Goal: Task Accomplishment & Management: Complete application form

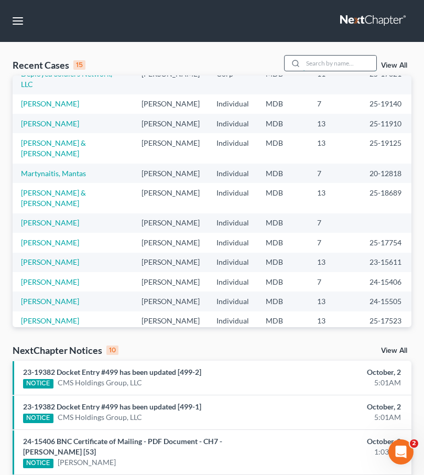
click at [339, 60] on input "search" at bounding box center [339, 63] width 73 height 15
type input "deployed"
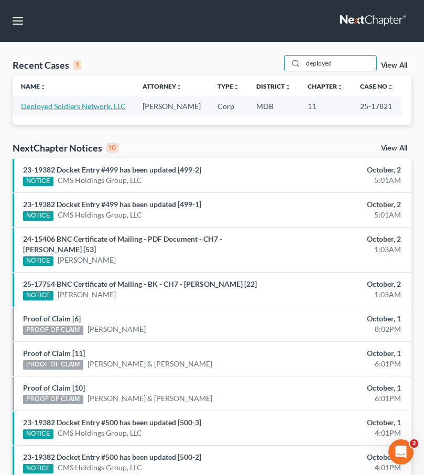
click at [84, 107] on link "Deployed Soldiers Network, LLC" at bounding box center [73, 106] width 105 height 9
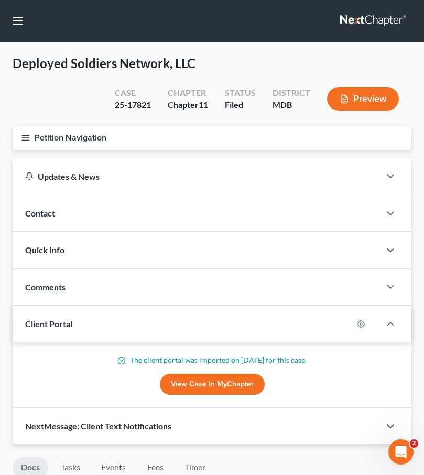
click at [26, 141] on icon "button" at bounding box center [25, 137] width 9 height 9
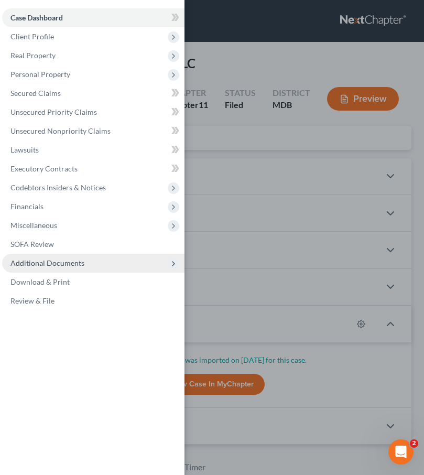
click at [41, 259] on span "Additional Documents" at bounding box center [47, 263] width 74 height 9
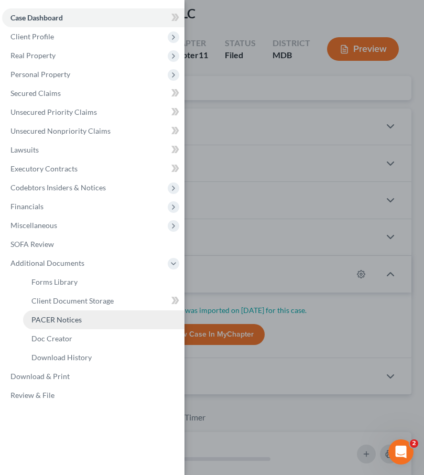
scroll to position [61, 0]
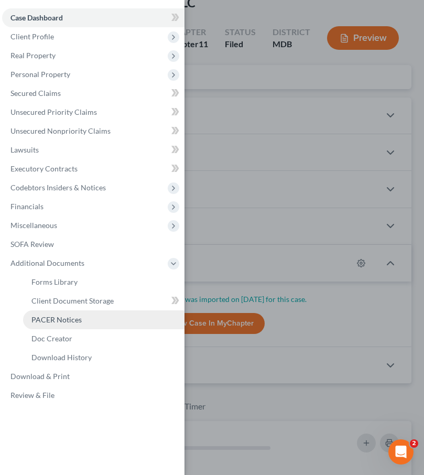
click at [57, 318] on span "PACER Notices" at bounding box center [56, 319] width 50 height 9
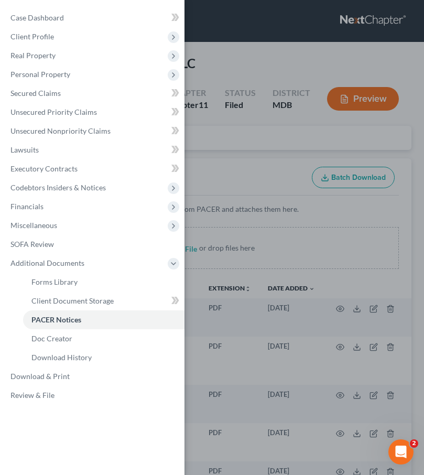
click at [221, 143] on div "Case Dashboard Payments Invoices Payments Payments Credit Report Client Profile" at bounding box center [212, 237] width 424 height 475
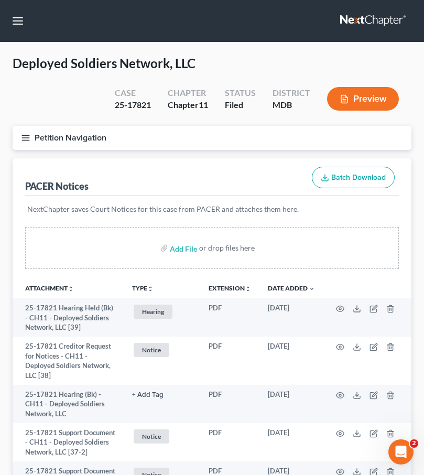
scroll to position [1386, 0]
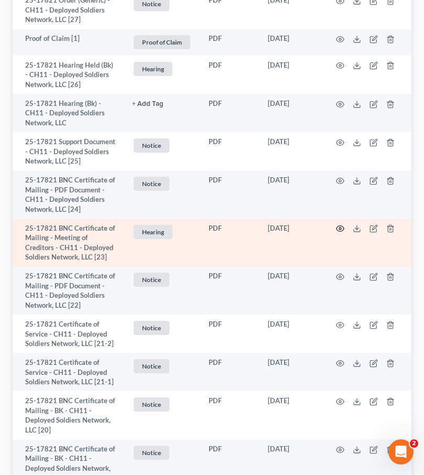
click at [341, 228] on circle "button" at bounding box center [340, 229] width 2 height 2
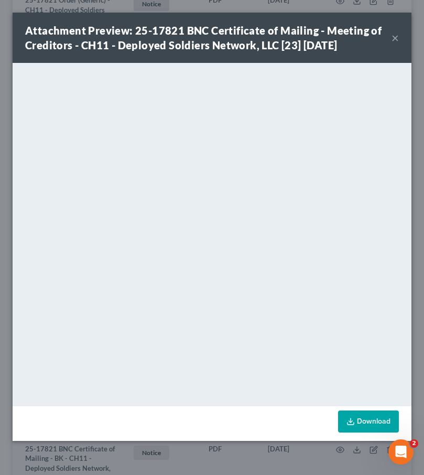
click at [396, 34] on button "×" at bounding box center [395, 37] width 7 height 13
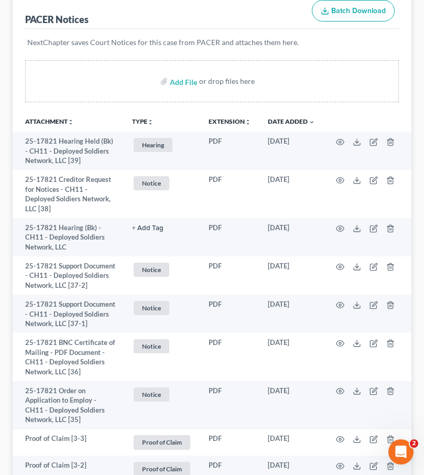
scroll to position [0, 0]
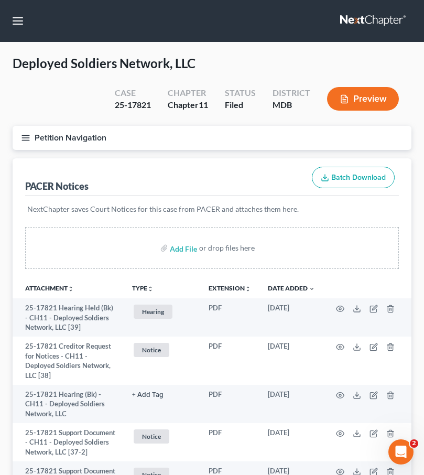
click at [357, 18] on link at bounding box center [373, 21] width 67 height 19
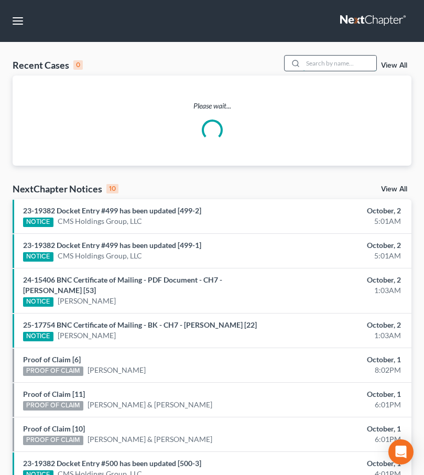
click at [317, 61] on input "search" at bounding box center [339, 63] width 73 height 15
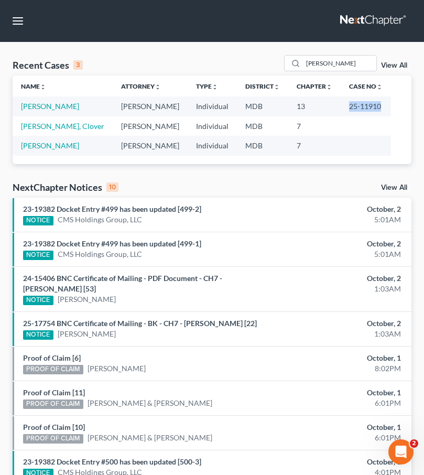
drag, startPoint x: 302, startPoint y: 104, endPoint x: 355, endPoint y: 102, distance: 53.6
click at [355, 102] on table "Name unfold_more expand_more expand_less Attorney unfold_more expand_more expan…" at bounding box center [212, 116] width 399 height 80
copy td "25-11910"
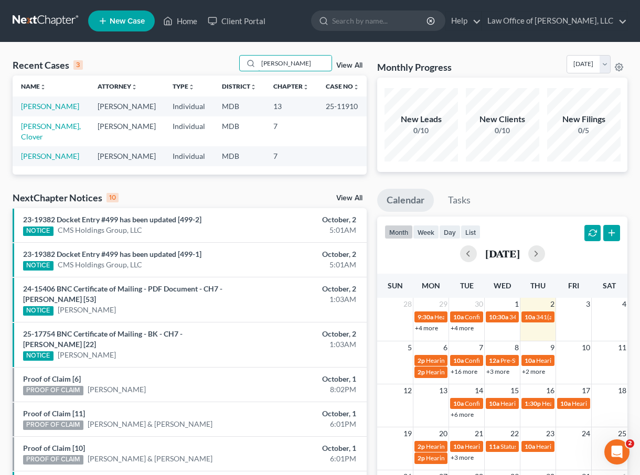
drag, startPoint x: 309, startPoint y: 62, endPoint x: 207, endPoint y: 41, distance: 103.9
click at [207, 41] on div "Home New Case Client Portal Law Office of David Cahn, LLC david@cahnlawoffice.c…" at bounding box center [320, 311] width 640 height 623
type input "deployed"
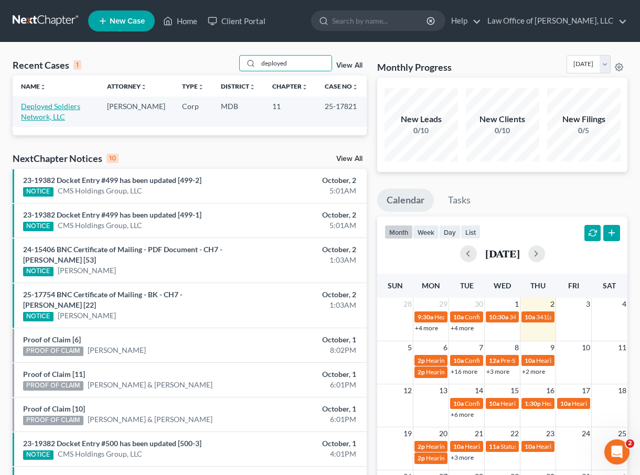
click at [32, 105] on link "Deployed Soldiers Network, LLC" at bounding box center [50, 111] width 59 height 19
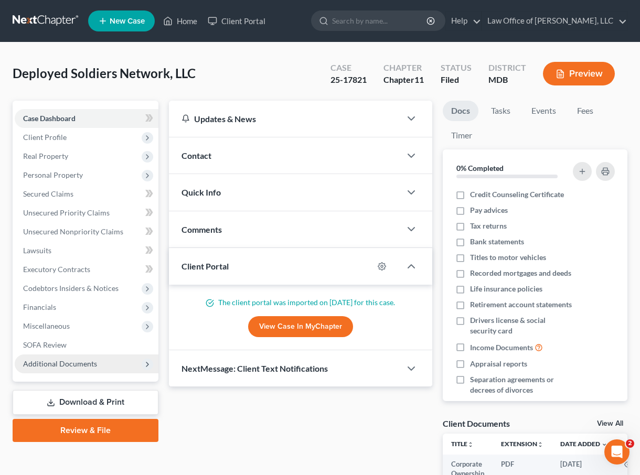
click at [33, 365] on span "Additional Documents" at bounding box center [60, 363] width 74 height 9
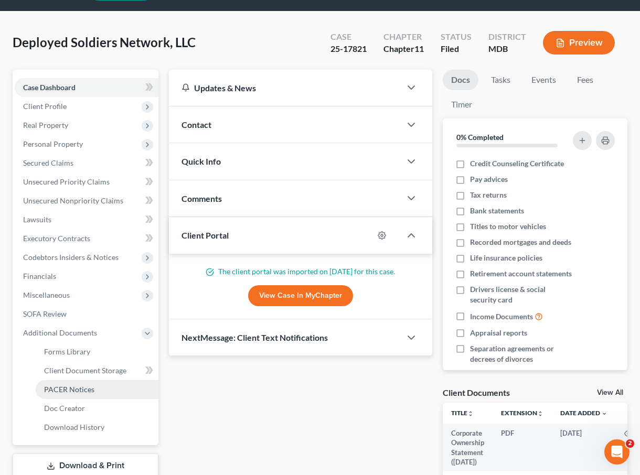
click at [58, 385] on span "PACER Notices" at bounding box center [69, 389] width 50 height 9
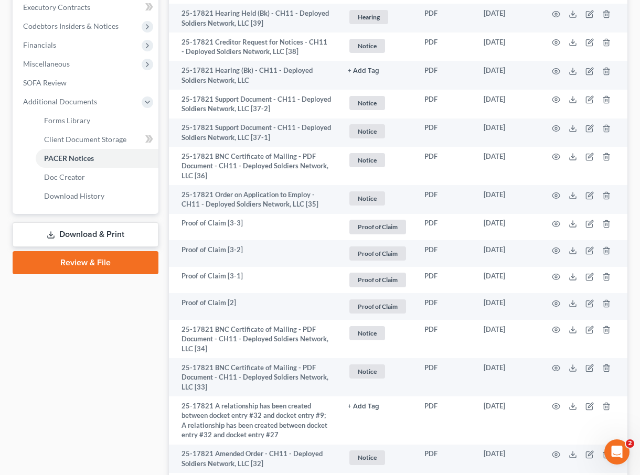
scroll to position [262, 0]
click at [83, 265] on link "Review & File" at bounding box center [86, 263] width 146 height 23
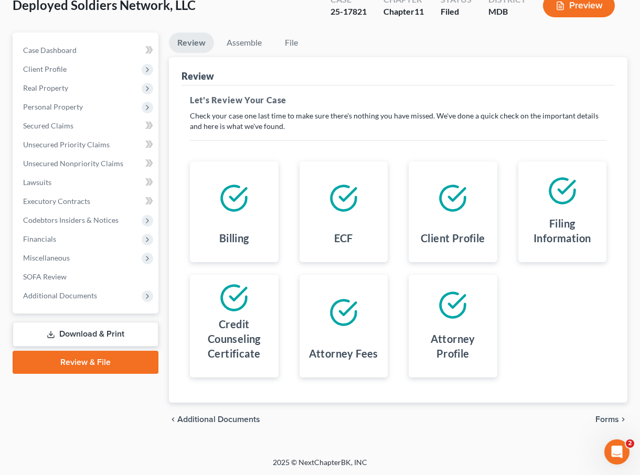
scroll to position [59, 0]
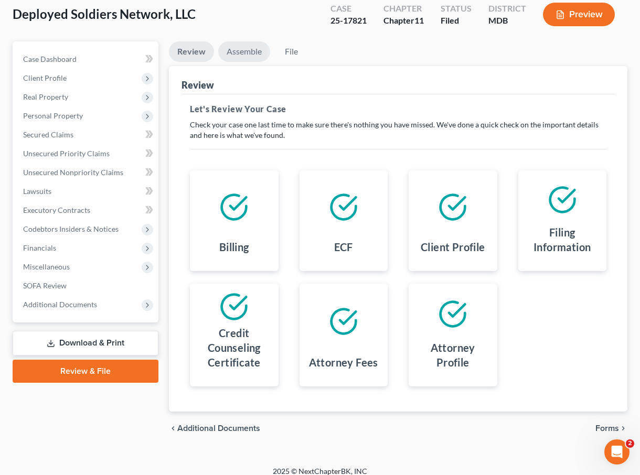
click at [243, 50] on link "Assemble" at bounding box center [244, 51] width 52 height 20
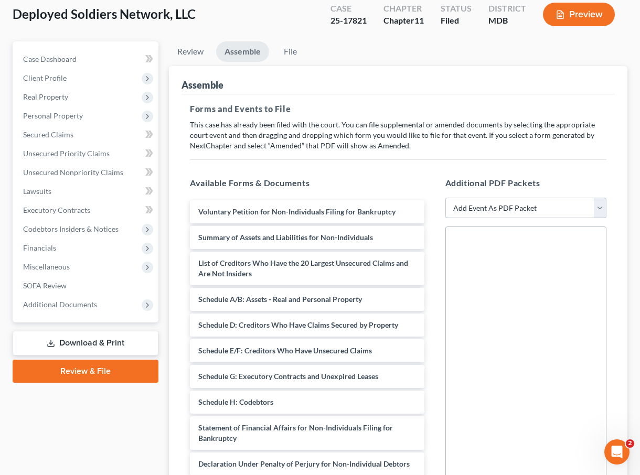
click at [424, 204] on select "Add Event As PDF Packet Affidavit Affidavit of Adequate Protection and Lease Pa…" at bounding box center [526, 208] width 162 height 21
select select "7"
click at [424, 198] on select "Add Event As PDF Packet Affidavit Affidavit of Adequate Protection and Lease Pa…" at bounding box center [526, 208] width 162 height 21
select select
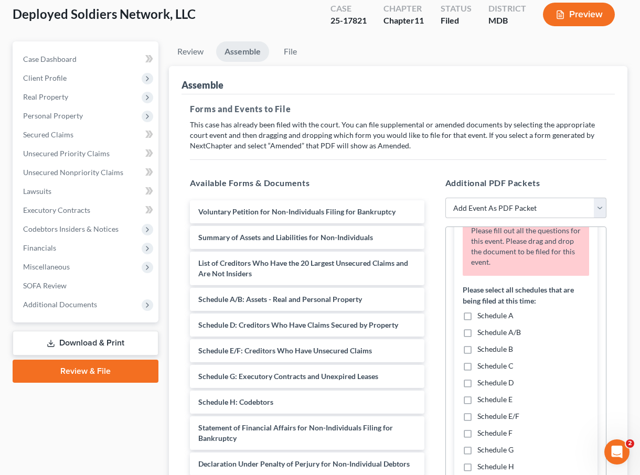
click at [424, 334] on label "Schedule A/B" at bounding box center [499, 332] width 44 height 10
click at [424, 334] on input "Schedule A/B" at bounding box center [485, 330] width 7 height 7
checkbox input "true"
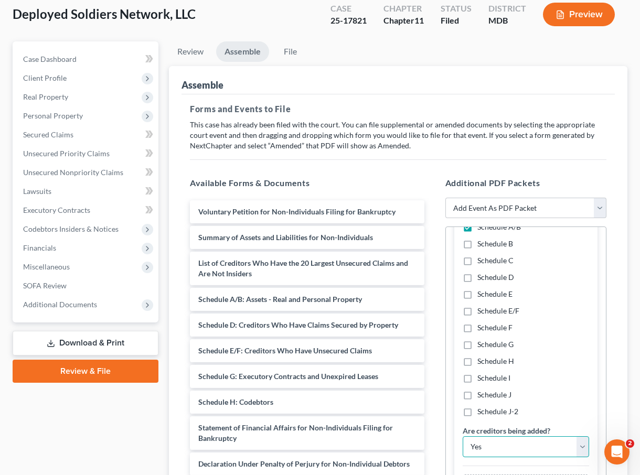
click at [424, 448] on select "Yes No" at bounding box center [526, 447] width 127 height 21
select select "1"
click at [424, 437] on select "Yes No" at bounding box center [526, 447] width 127 height 21
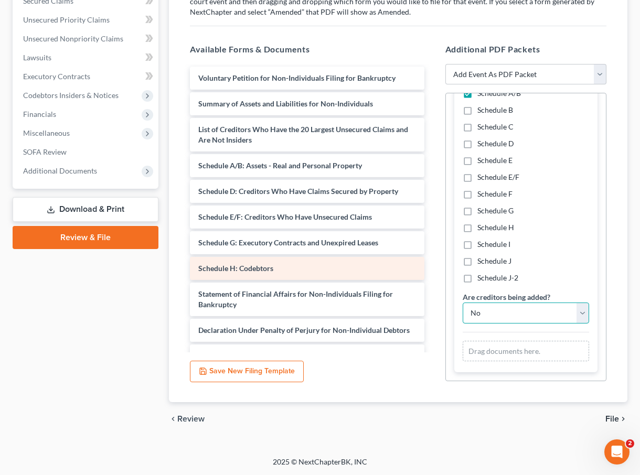
scroll to position [178, 0]
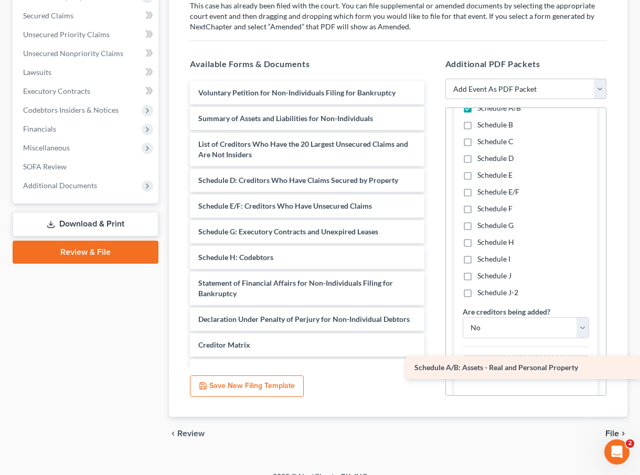
drag, startPoint x: 239, startPoint y: 179, endPoint x: 472, endPoint y: 369, distance: 300.6
click at [424, 369] on div "Schedule A/B: Assets - Real and Personal Property Voluntary Petition for Non-In…" at bounding box center [307, 270] width 251 height 378
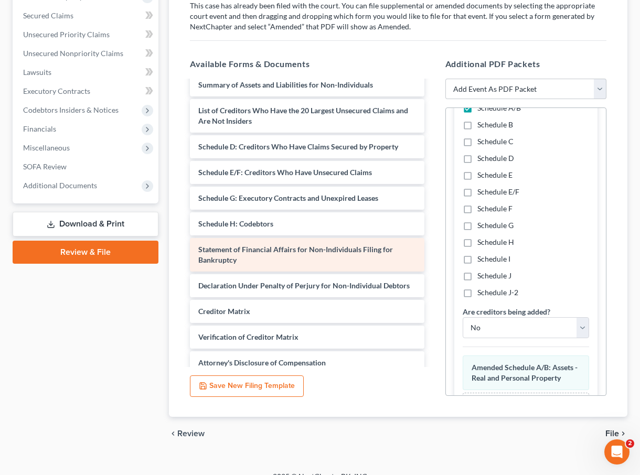
scroll to position [35, 0]
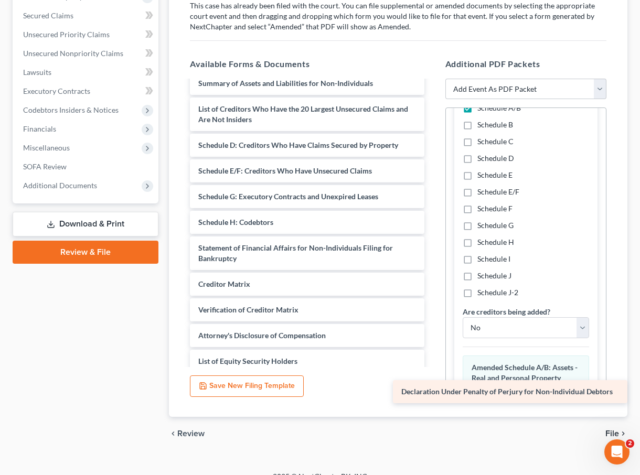
drag, startPoint x: 257, startPoint y: 283, endPoint x: 460, endPoint y: 392, distance: 230.3
click at [424, 392] on div "Declaration Under Penalty of Perjury for Non-Individual Debtors Voluntary Petit…" at bounding box center [307, 222] width 251 height 353
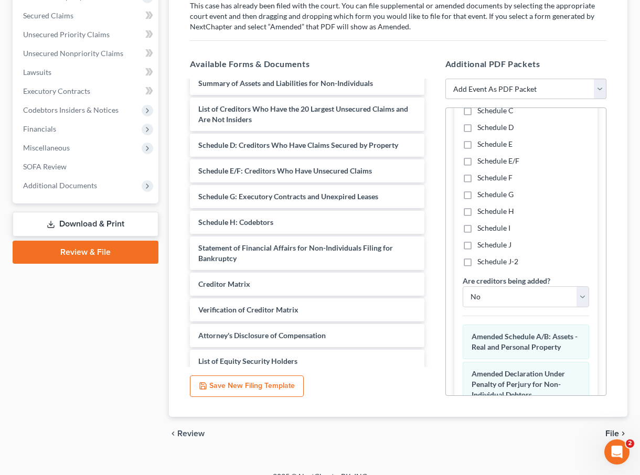
scroll to position [177, 0]
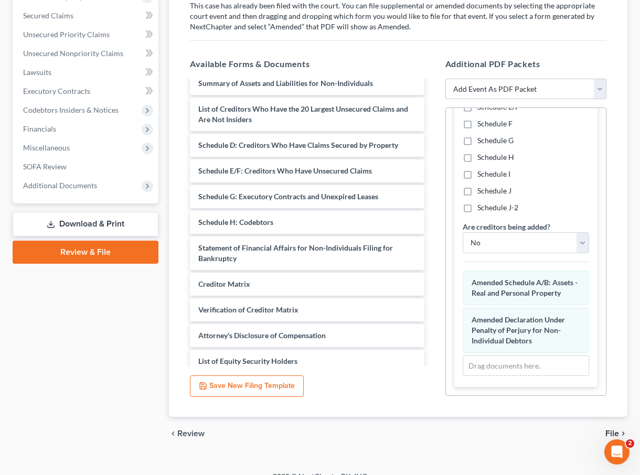
click at [424, 430] on span "File" at bounding box center [612, 434] width 14 height 8
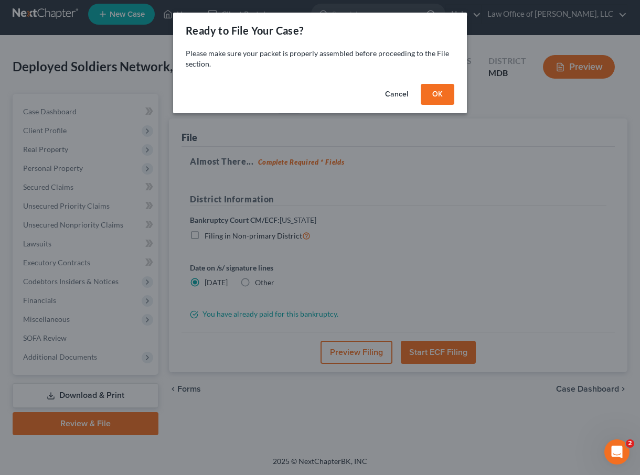
scroll to position [6, 0]
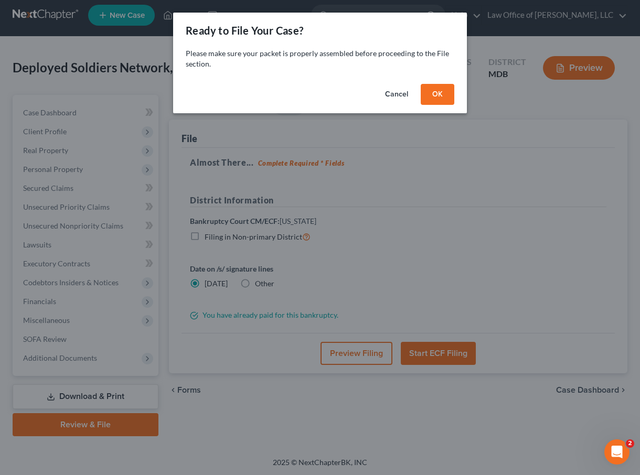
click at [424, 95] on button "OK" at bounding box center [438, 94] width 34 height 21
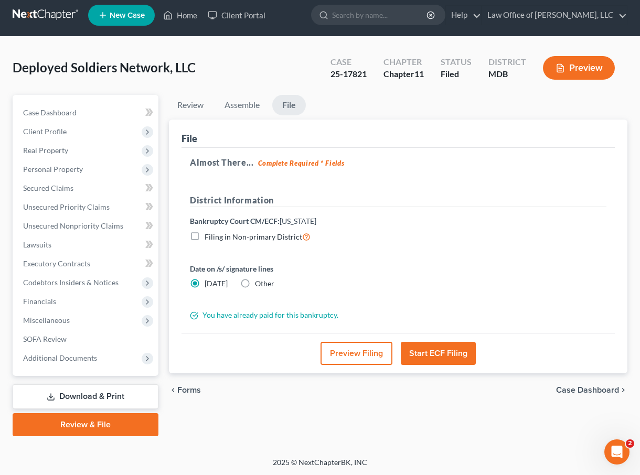
click at [255, 284] on label "Other" at bounding box center [264, 284] width 19 height 10
click at [259, 284] on input "Other" at bounding box center [262, 282] width 7 height 7
radio input "true"
radio input "false"
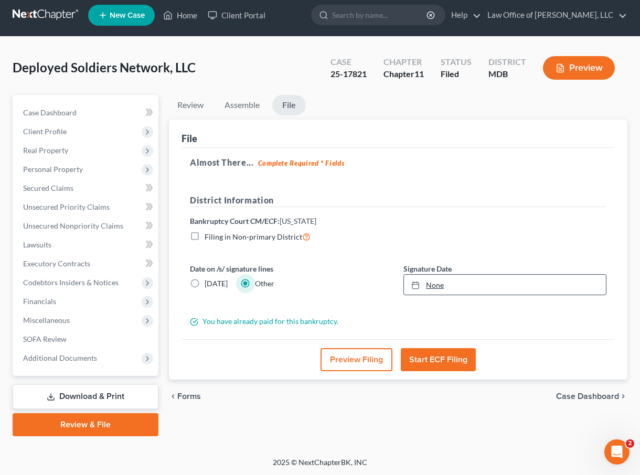
type input "10/2/2025"
click at [424, 280] on link "None" at bounding box center [505, 285] width 202 height 20
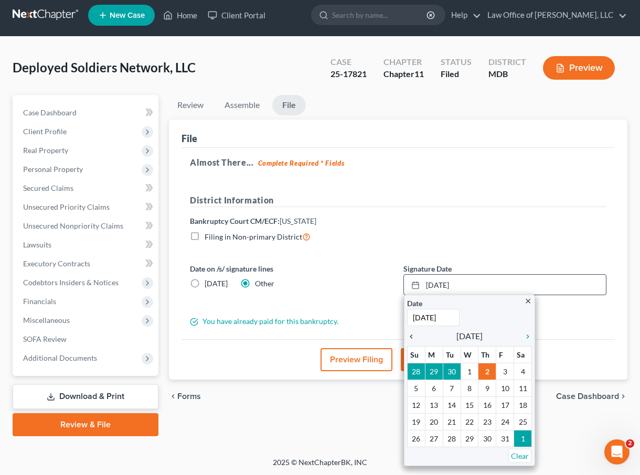
click at [411, 336] on icon "chevron_left" at bounding box center [414, 337] width 14 height 8
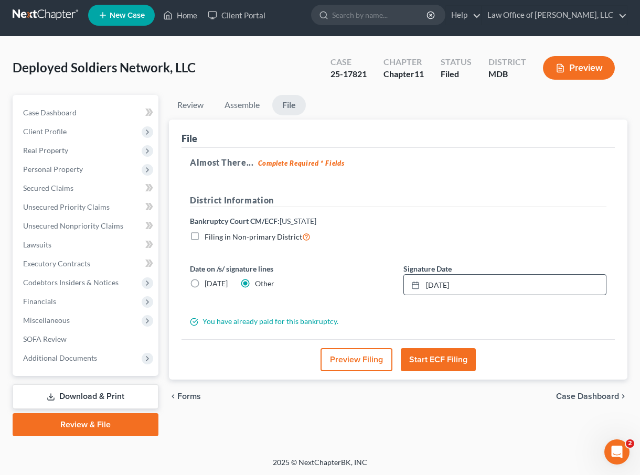
click at [424, 362] on button "Start ECF Filing" at bounding box center [438, 359] width 75 height 23
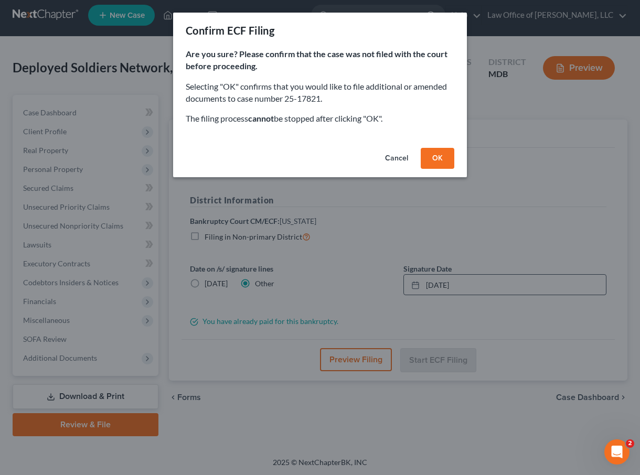
click at [424, 159] on button "OK" at bounding box center [438, 158] width 34 height 21
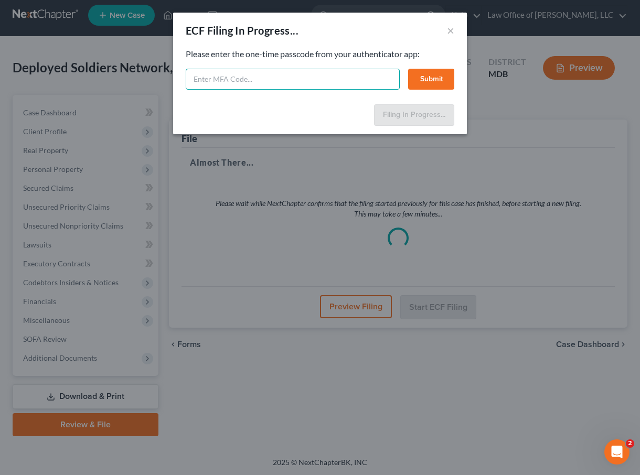
click at [263, 82] on input "text" at bounding box center [293, 79] width 214 height 21
type input "399044"
click at [420, 75] on button "Submit" at bounding box center [431, 79] width 46 height 21
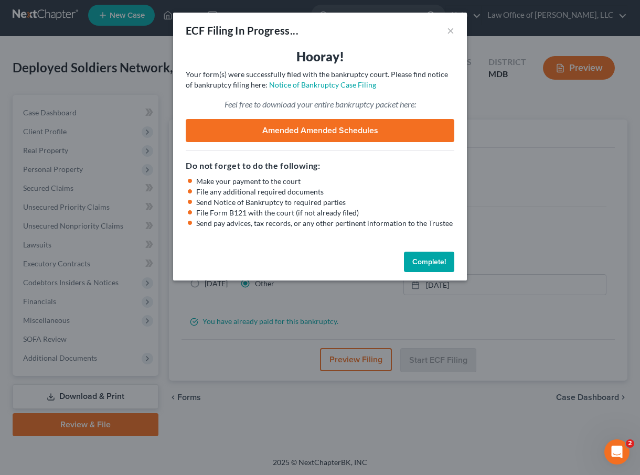
click at [262, 128] on link "Amended Amended Schedules" at bounding box center [320, 130] width 269 height 23
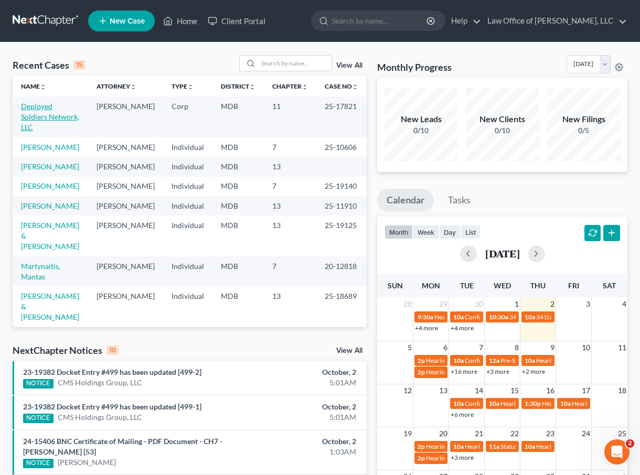
click at [37, 109] on link "Deployed Soldiers Network, LLC" at bounding box center [50, 117] width 58 height 30
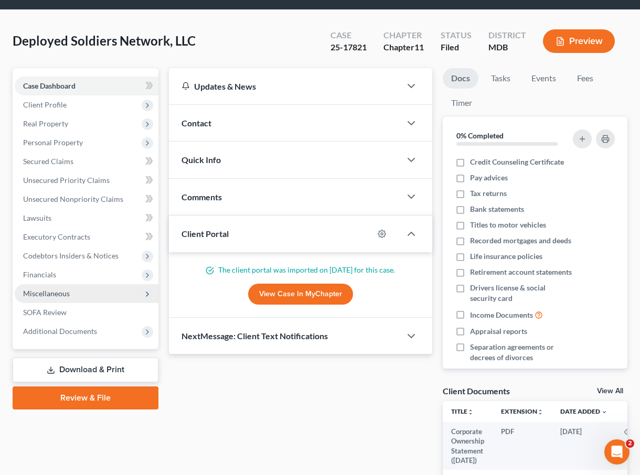
scroll to position [35, 0]
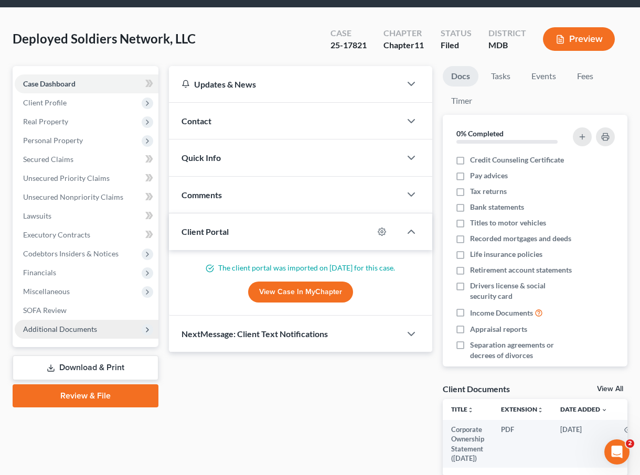
click at [51, 326] on span "Additional Documents" at bounding box center [60, 329] width 74 height 9
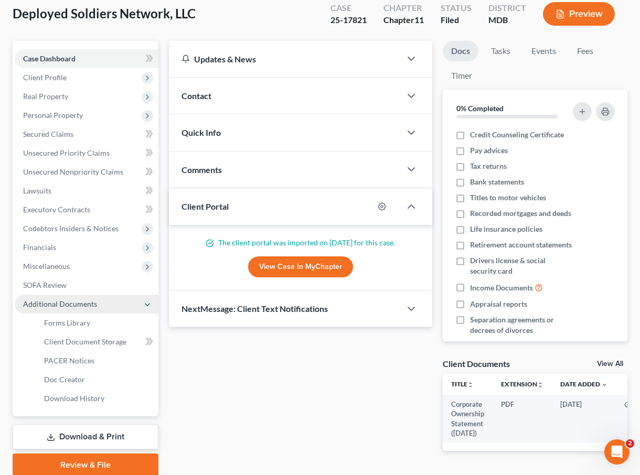
scroll to position [68, 0]
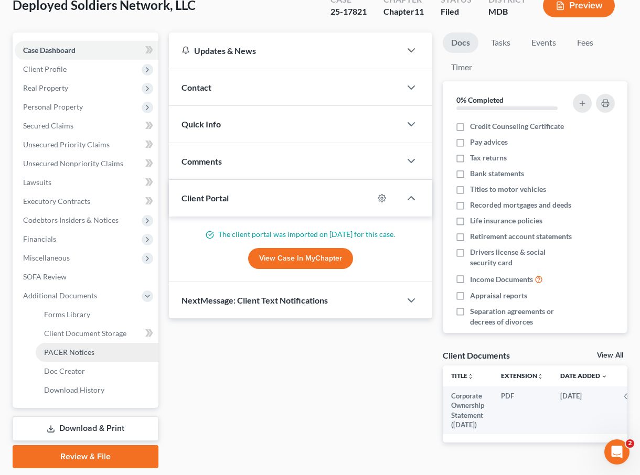
click at [64, 354] on span "PACER Notices" at bounding box center [69, 352] width 50 height 9
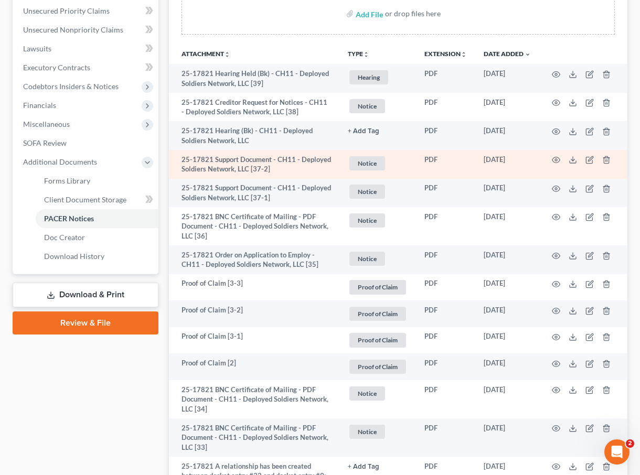
scroll to position [215, 0]
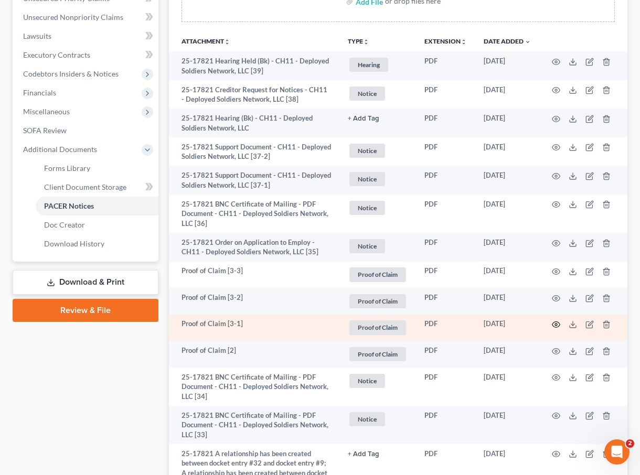
click at [553, 322] on icon "button" at bounding box center [556, 325] width 8 height 8
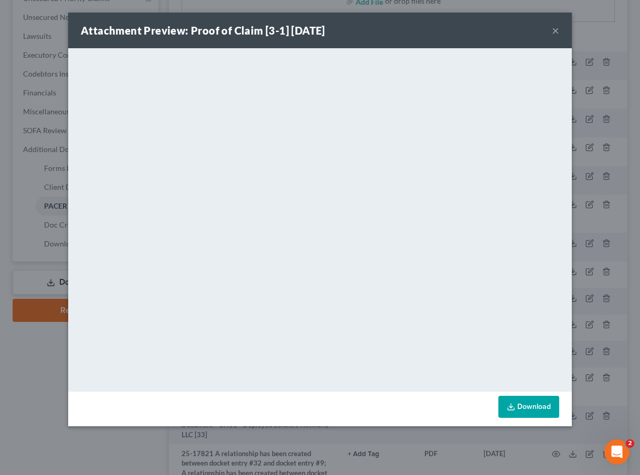
click at [556, 29] on button "×" at bounding box center [555, 30] width 7 height 13
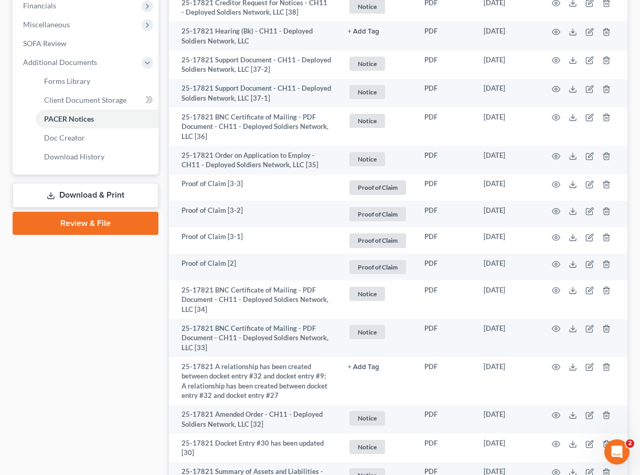
scroll to position [1356, 0]
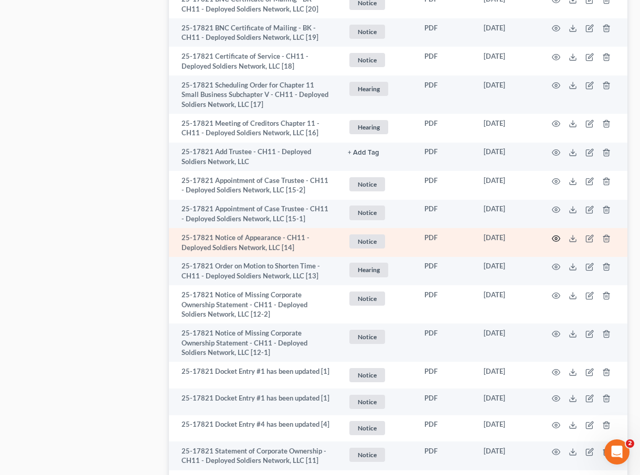
click at [559, 241] on icon "button" at bounding box center [556, 239] width 8 height 8
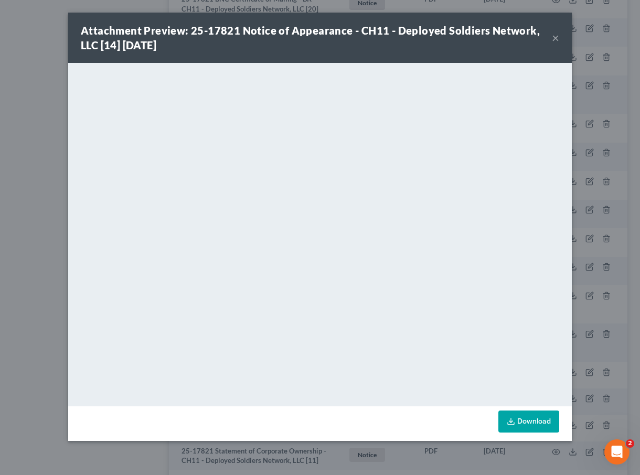
click at [551, 42] on div "Attachment Preview: 25-17821 Notice of Appearance - CH11 - Deployed Soldiers Ne…" at bounding box center [316, 37] width 471 height 29
click at [556, 38] on button "×" at bounding box center [555, 37] width 7 height 13
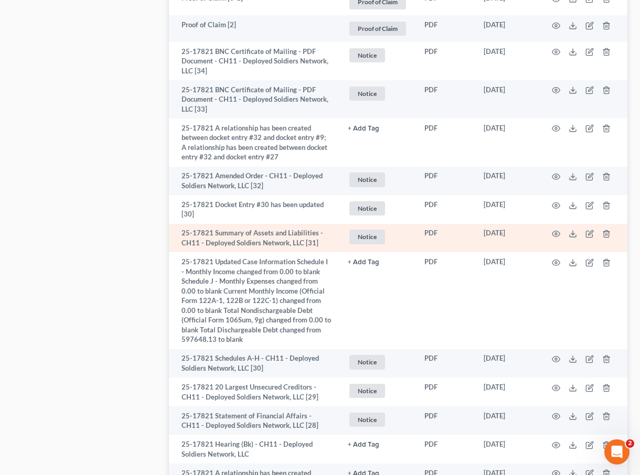
scroll to position [636, 0]
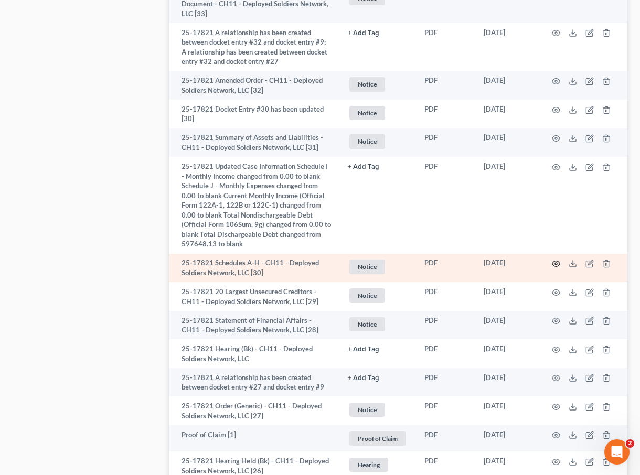
click at [557, 263] on circle "button" at bounding box center [556, 264] width 2 height 2
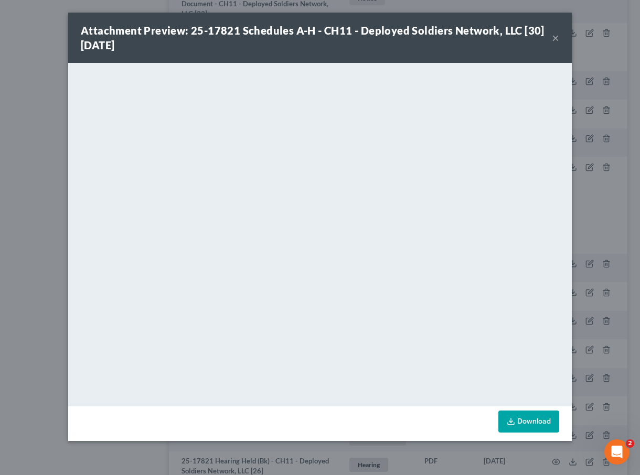
click at [556, 40] on button "×" at bounding box center [555, 37] width 7 height 13
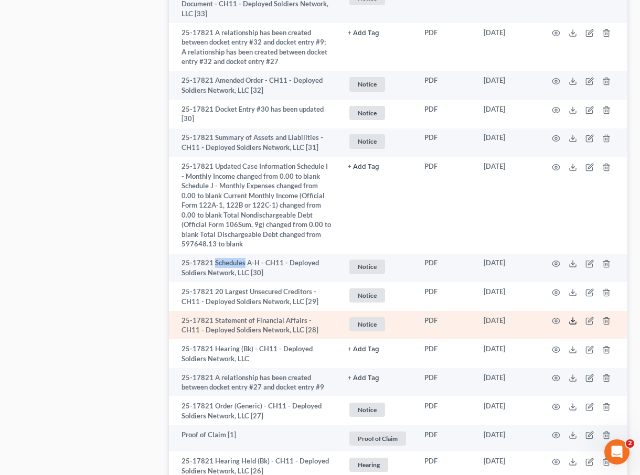
click at [572, 319] on icon at bounding box center [573, 321] width 8 height 8
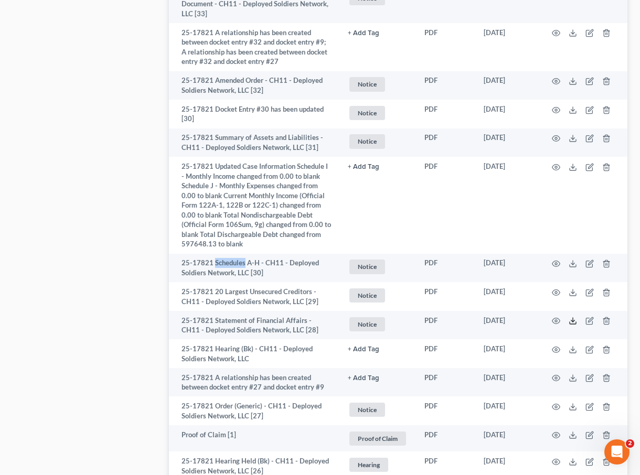
scroll to position [0, 0]
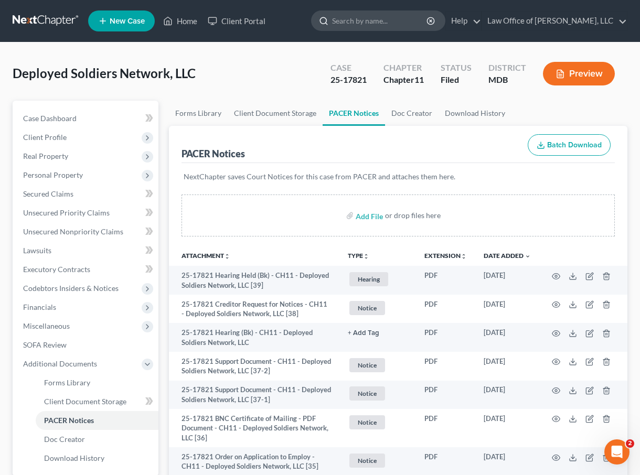
click at [390, 22] on input "search" at bounding box center [380, 20] width 96 height 19
